Goal: Navigation & Orientation: Find specific page/section

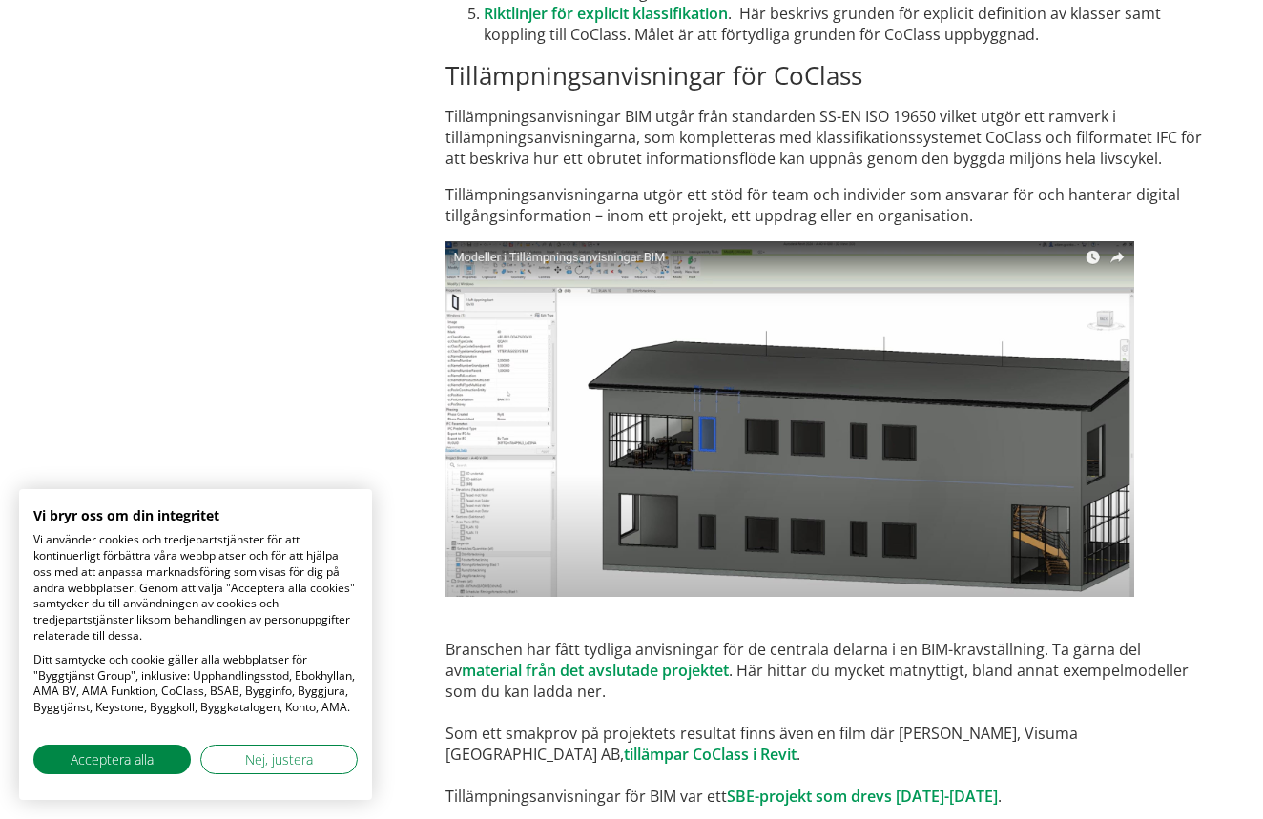
scroll to position [11364, 0]
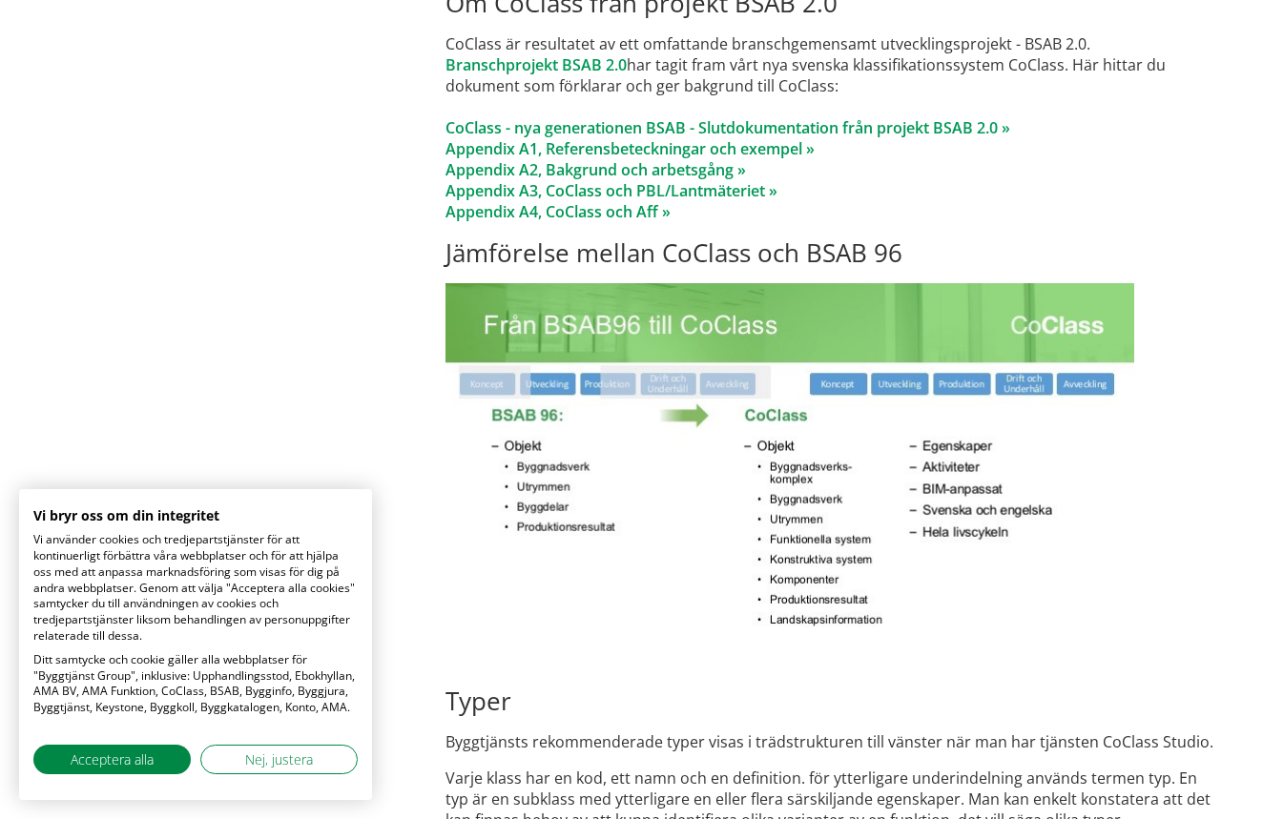
scroll to position [10029, 0]
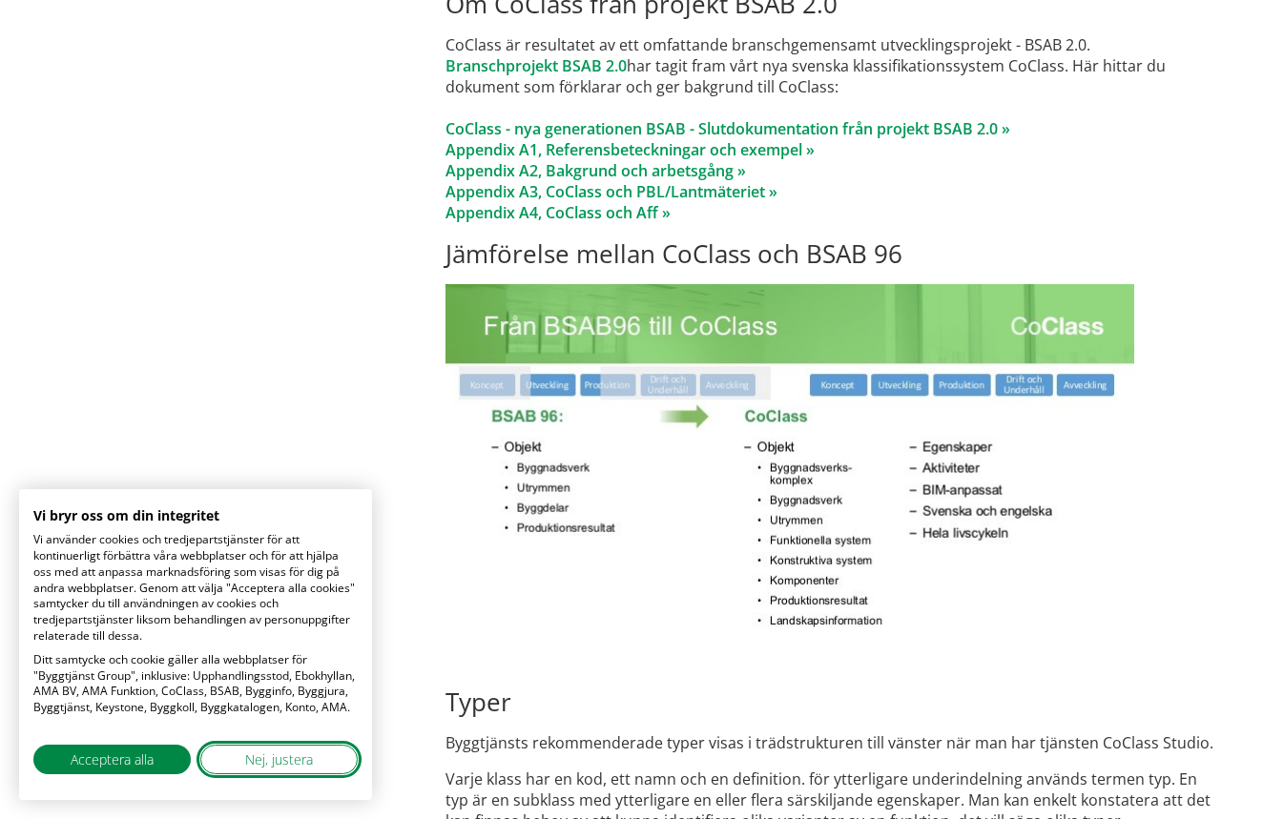
click at [306, 750] on button "Nej, justera" at bounding box center [278, 760] width 157 height 30
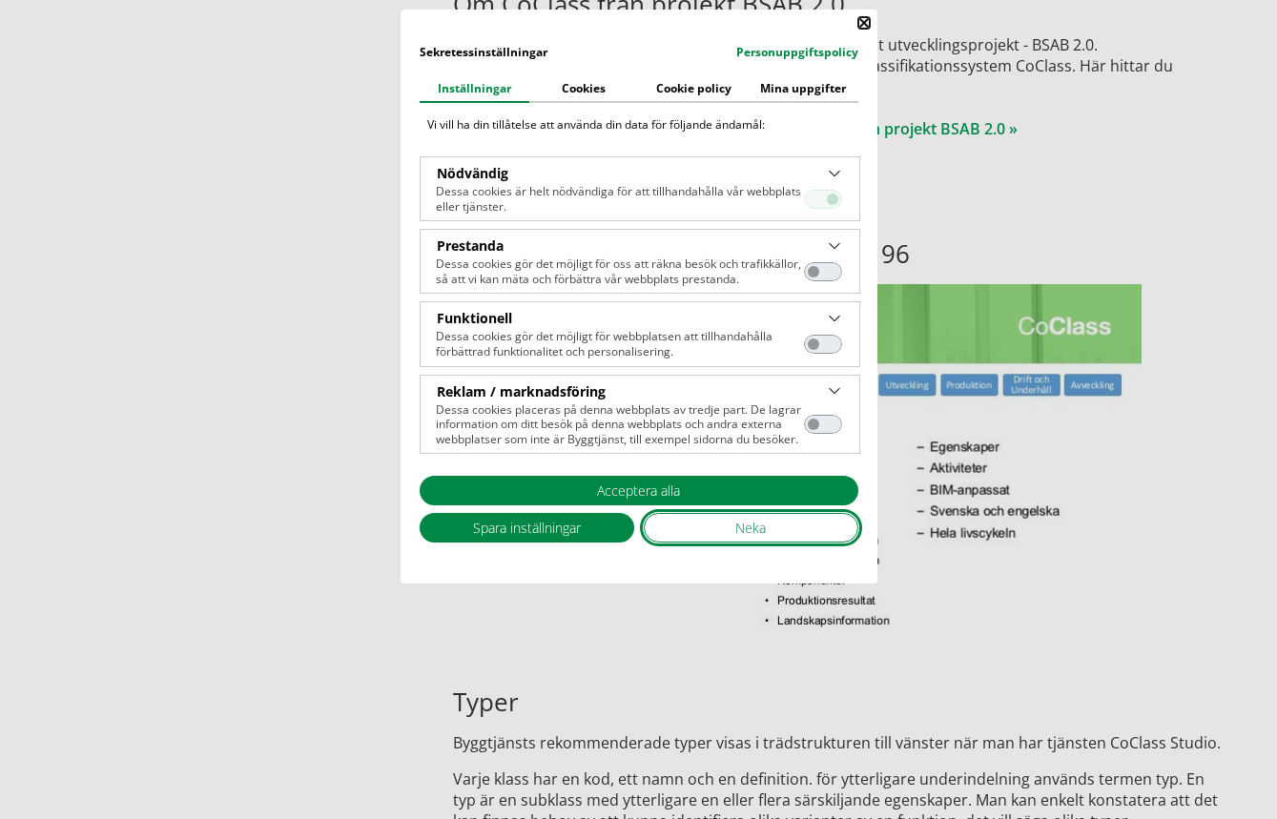
click at [724, 535] on button "Neka" at bounding box center [751, 528] width 215 height 30
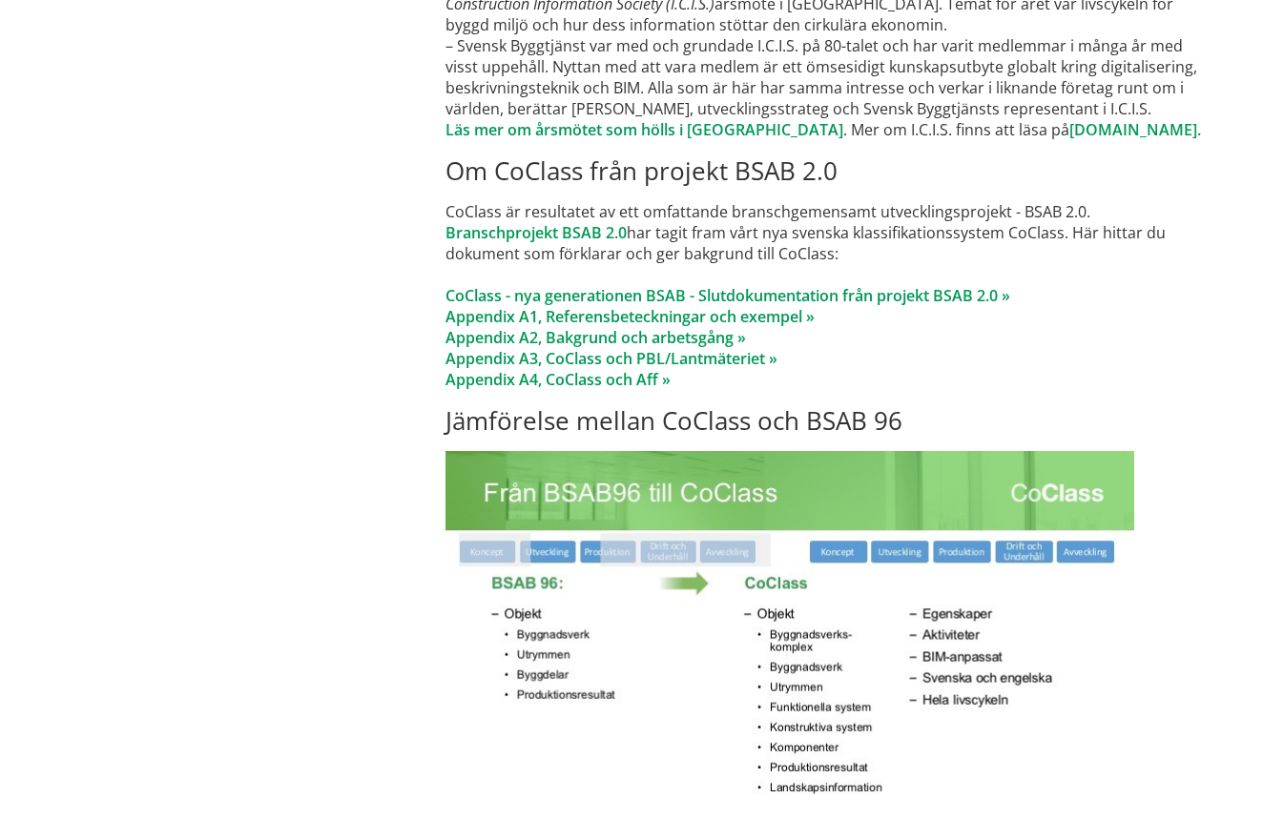
scroll to position [9647, 0]
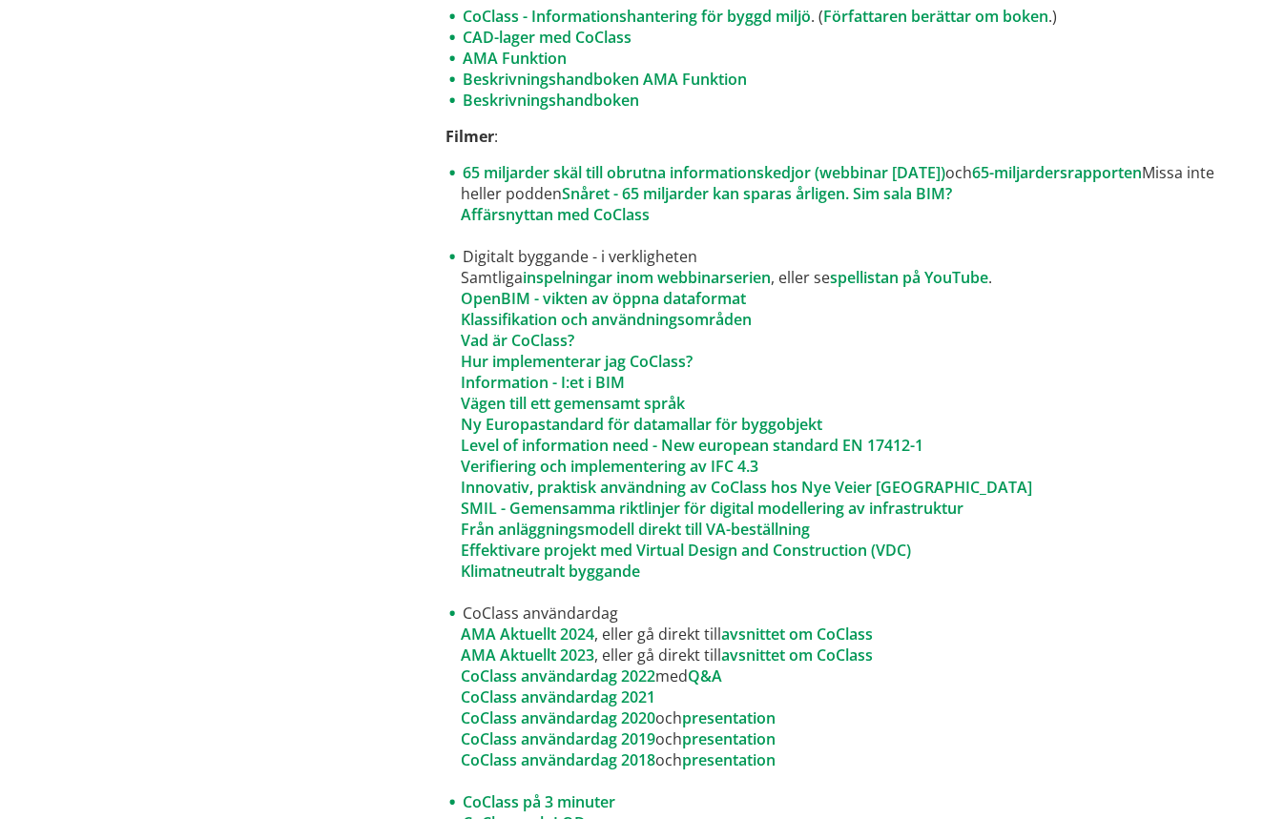
scroll to position [1062, 0]
